Goal: Information Seeking & Learning: Learn about a topic

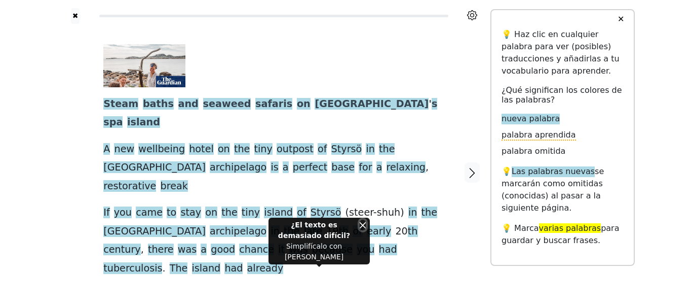
click at [365, 230] on button "Close" at bounding box center [363, 224] width 6 height 11
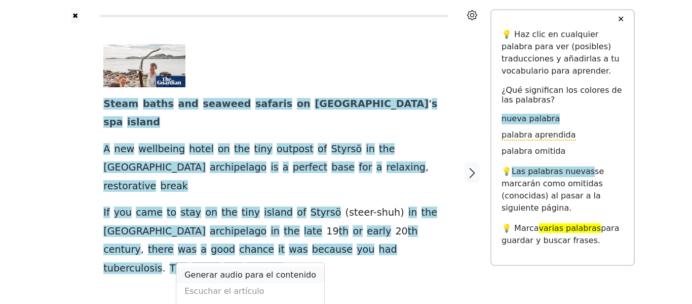
click at [237, 267] on link "Generar audio para el contenido" at bounding box center [250, 275] width 148 height 16
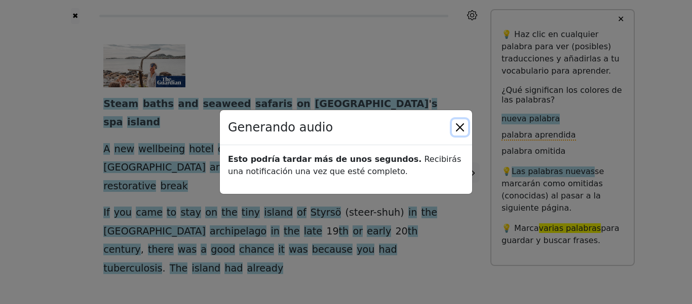
click at [465, 126] on button "Close" at bounding box center [460, 127] width 16 height 16
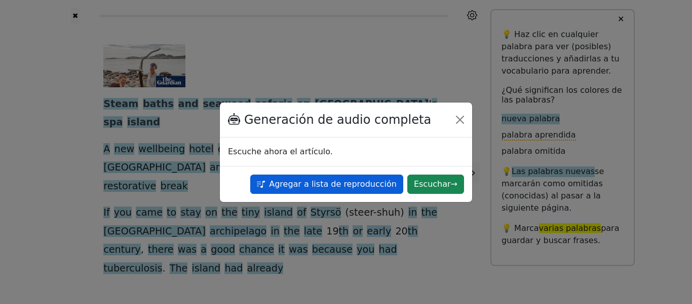
click at [372, 183] on button "Agregar a lista de reproducción" at bounding box center [326, 183] width 153 height 19
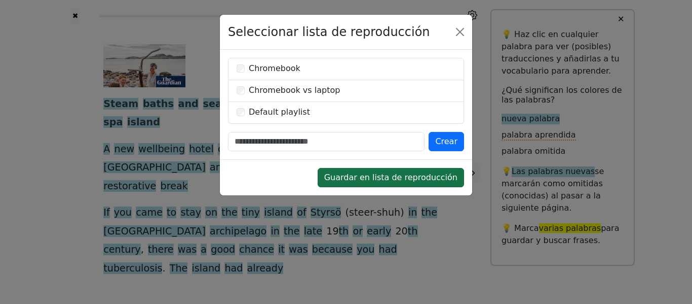
click at [434, 178] on button "Guardar en lista de reproducción" at bounding box center [391, 177] width 146 height 19
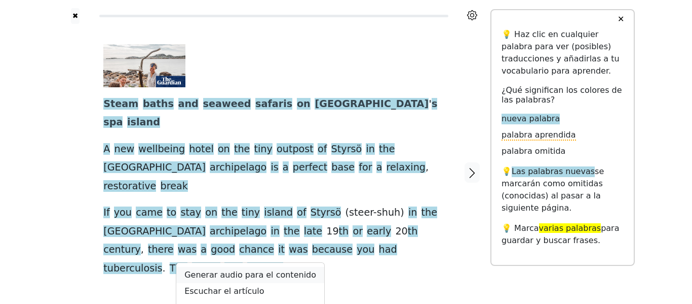
click at [255, 267] on link "Generar audio para el contenido" at bounding box center [250, 275] width 148 height 16
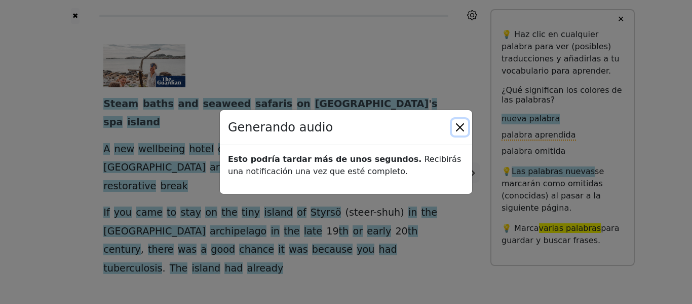
click at [463, 125] on button "Close" at bounding box center [460, 127] width 16 height 16
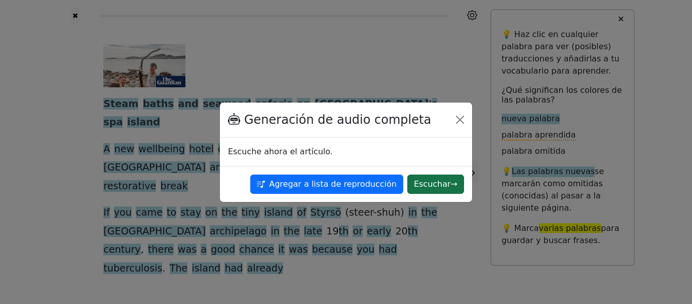
click at [437, 185] on button "Escuchar →" at bounding box center [436, 183] width 57 height 19
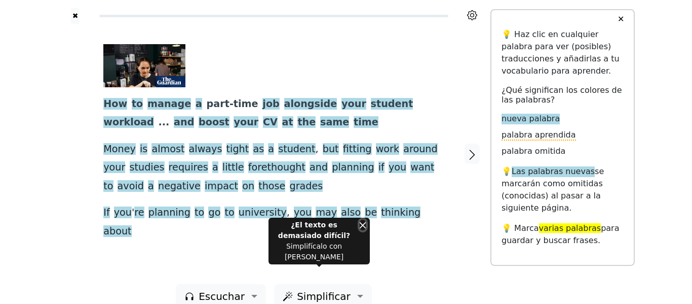
click at [363, 230] on button "Close" at bounding box center [363, 224] width 6 height 11
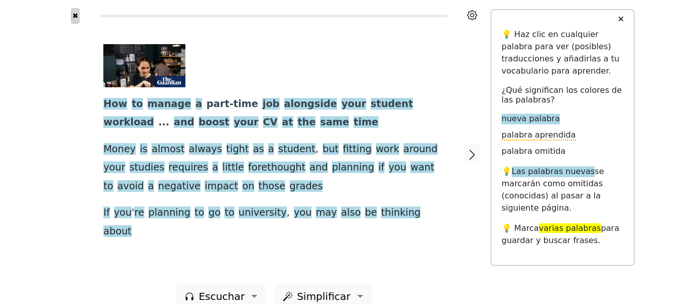
click at [77, 15] on button "✖" at bounding box center [75, 16] width 9 height 16
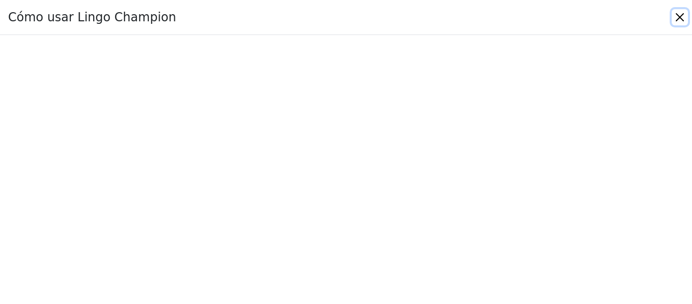
click at [677, 14] on button "Close" at bounding box center [680, 17] width 16 height 16
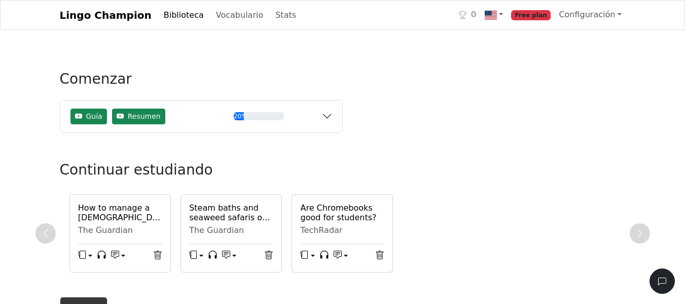
click at [327, 215] on h6 "Are Chromebooks good for students?" at bounding box center [342, 212] width 84 height 19
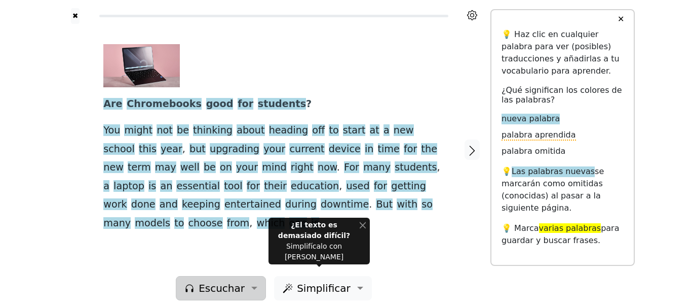
click at [226, 280] on span "Escuchar" at bounding box center [222, 287] width 46 height 15
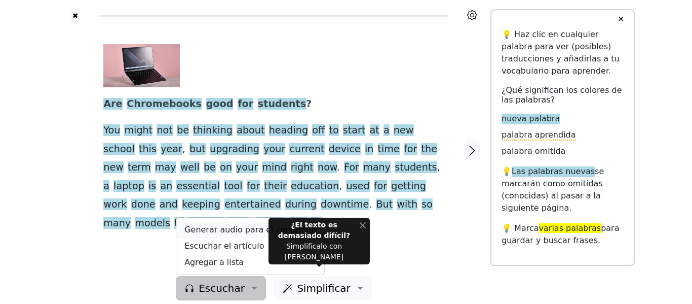
click at [221, 222] on link "Generar audio para el contenido" at bounding box center [250, 230] width 148 height 16
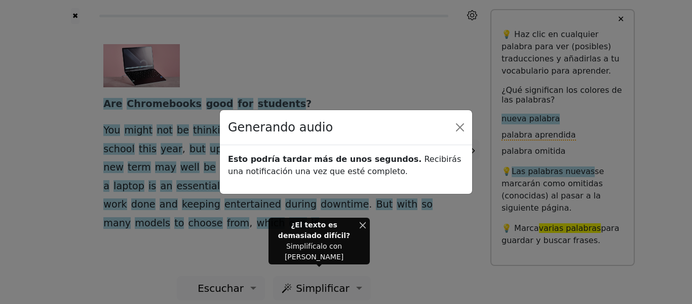
click at [365, 230] on button "Close" at bounding box center [363, 224] width 6 height 11
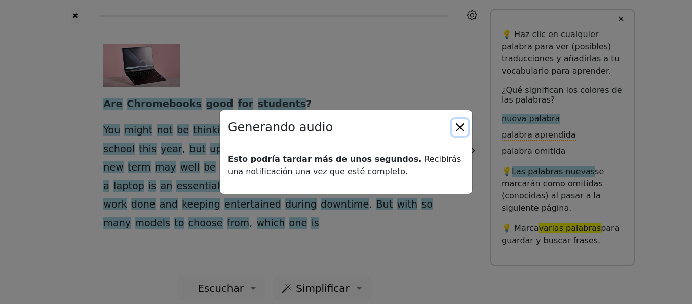
click at [462, 128] on button "Close" at bounding box center [460, 127] width 16 height 16
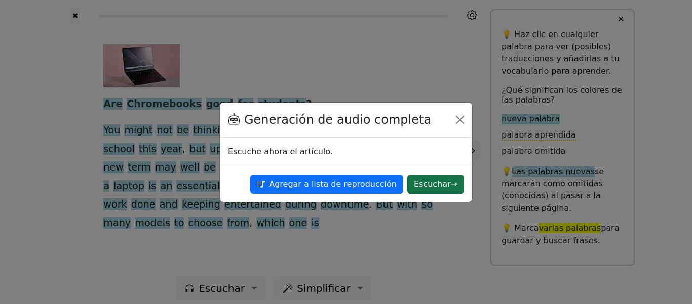
click at [458, 181] on button "Escuchar →" at bounding box center [436, 183] width 57 height 19
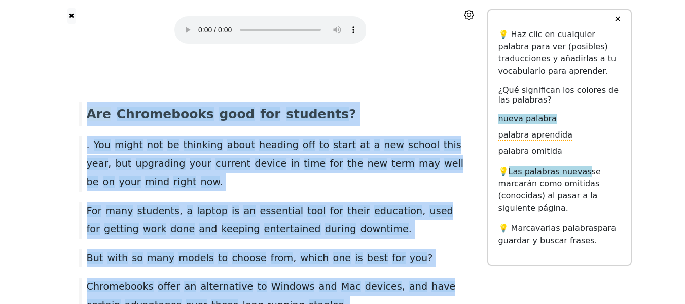
drag, startPoint x: 256, startPoint y: 237, endPoint x: 88, endPoint y: 112, distance: 210.0
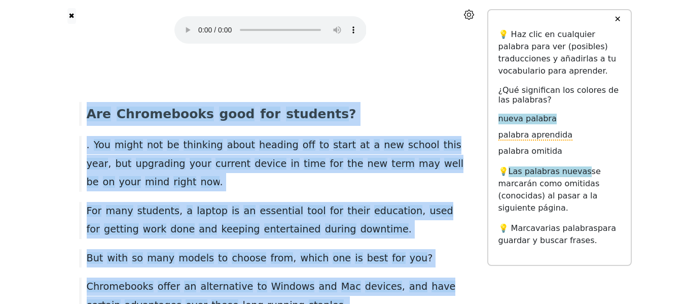
drag, startPoint x: 269, startPoint y: 234, endPoint x: 82, endPoint y: 110, distance: 224.5
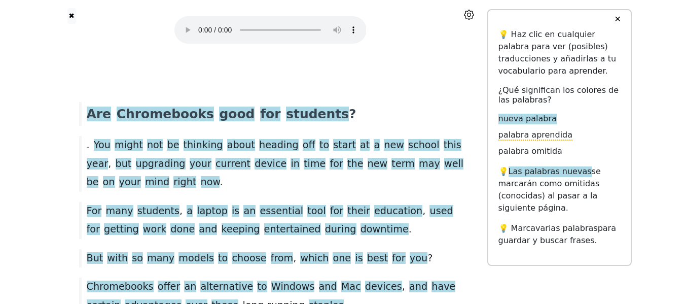
click at [343, 107] on div "Are Chromebooks good for students ?" at bounding box center [270, 114] width 393 height 24
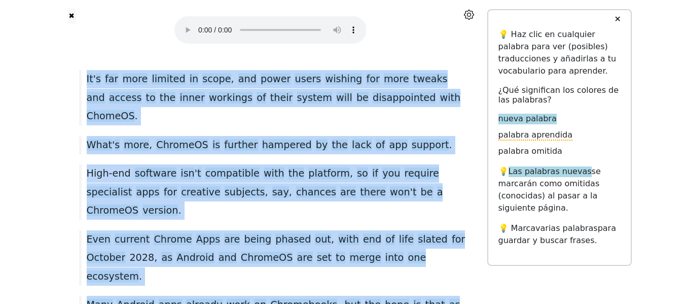
scroll to position [1920, 0]
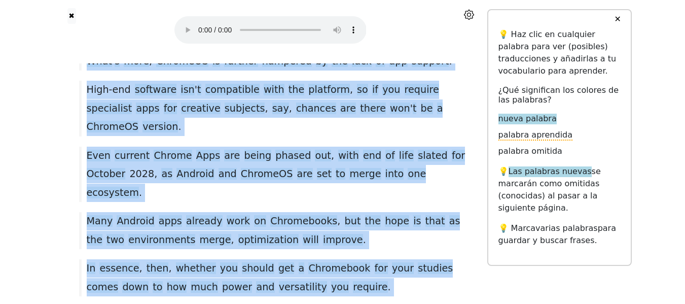
drag, startPoint x: 87, startPoint y: 129, endPoint x: 376, endPoint y: 327, distance: 350.4
copy div ". You might not be thinking about heading off to start at a new school this yea…"
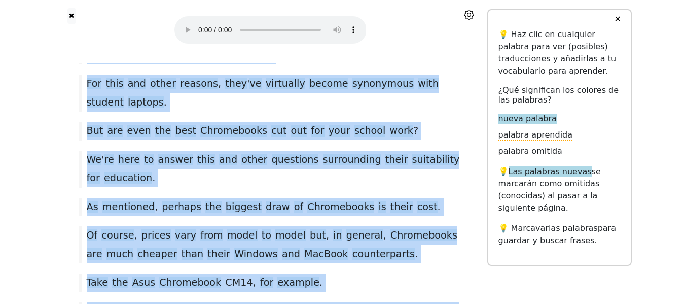
scroll to position [0, 0]
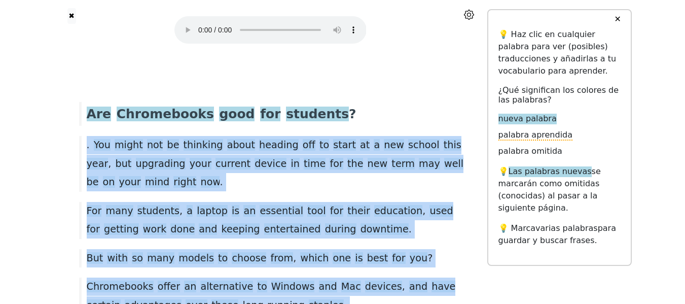
click at [249, 188] on div ". You might not be thinking about heading off to start at a new school this yea…" at bounding box center [270, 163] width 393 height 55
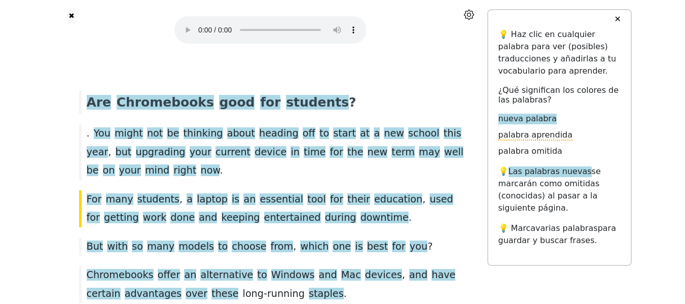
scroll to position [68, 0]
